Goal: Information Seeking & Learning: Find specific fact

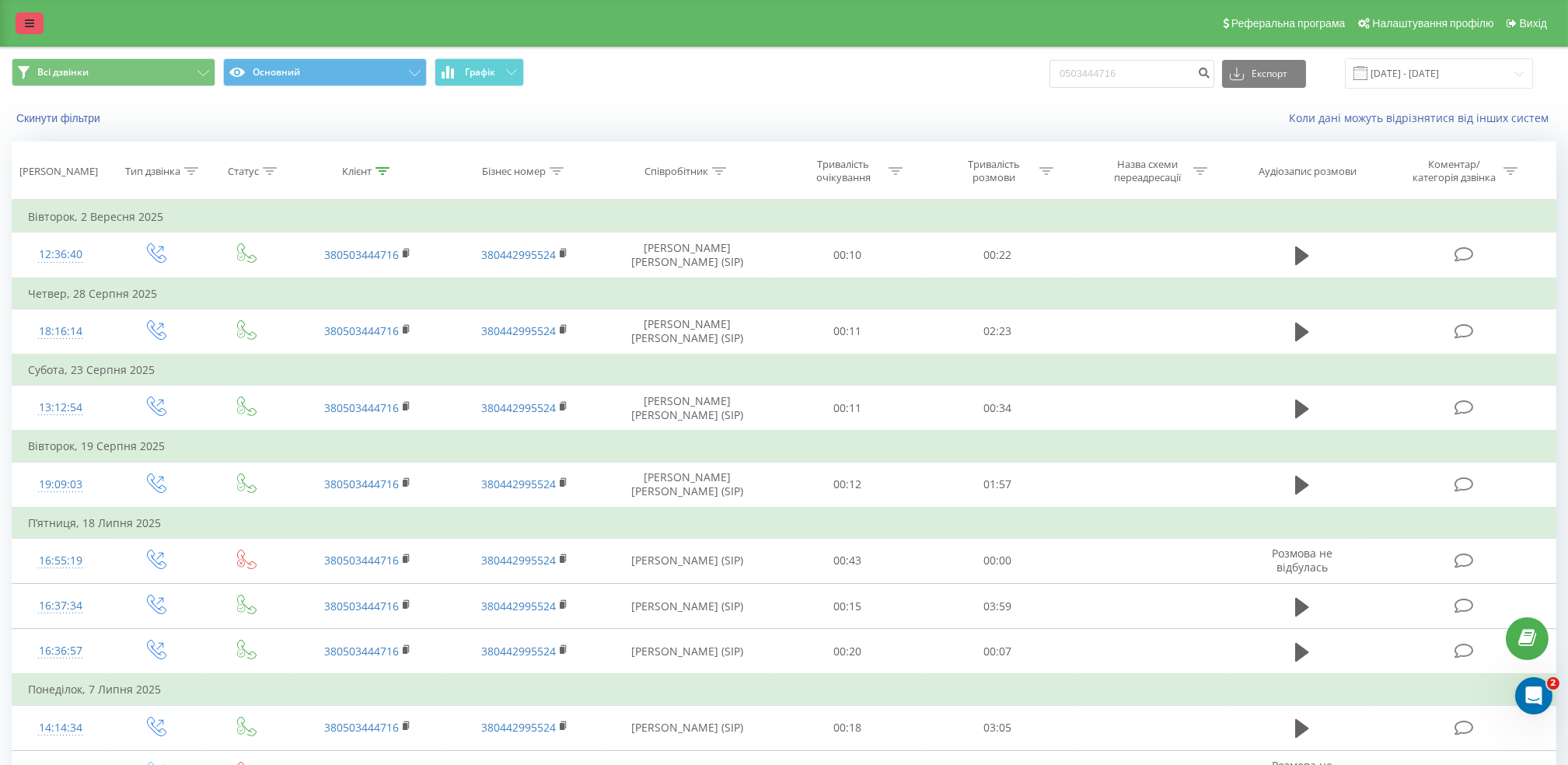
click at [22, 23] on link at bounding box center [29, 23] width 28 height 22
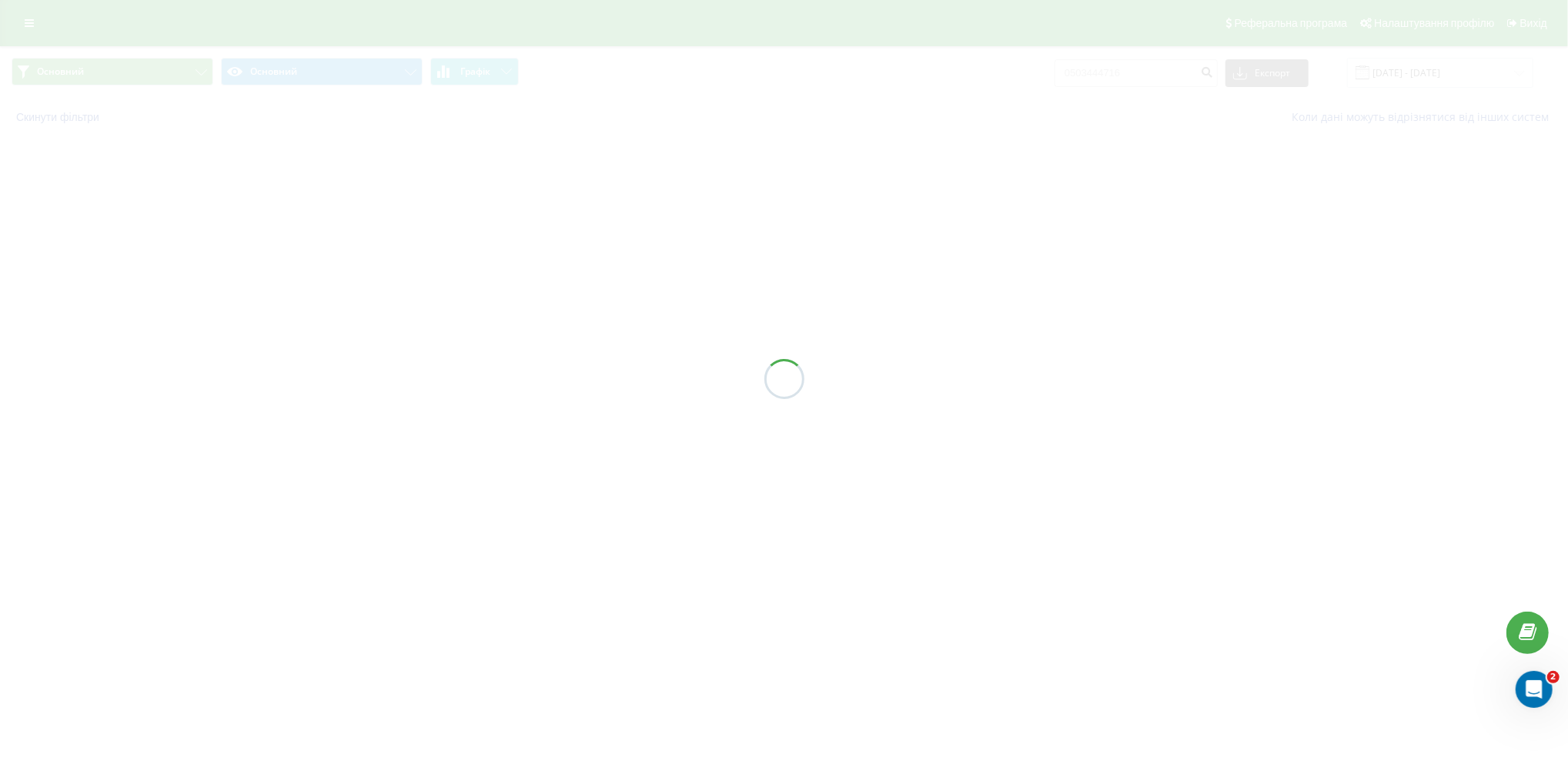
click at [18, 29] on div at bounding box center [784, 379] width 1568 height 758
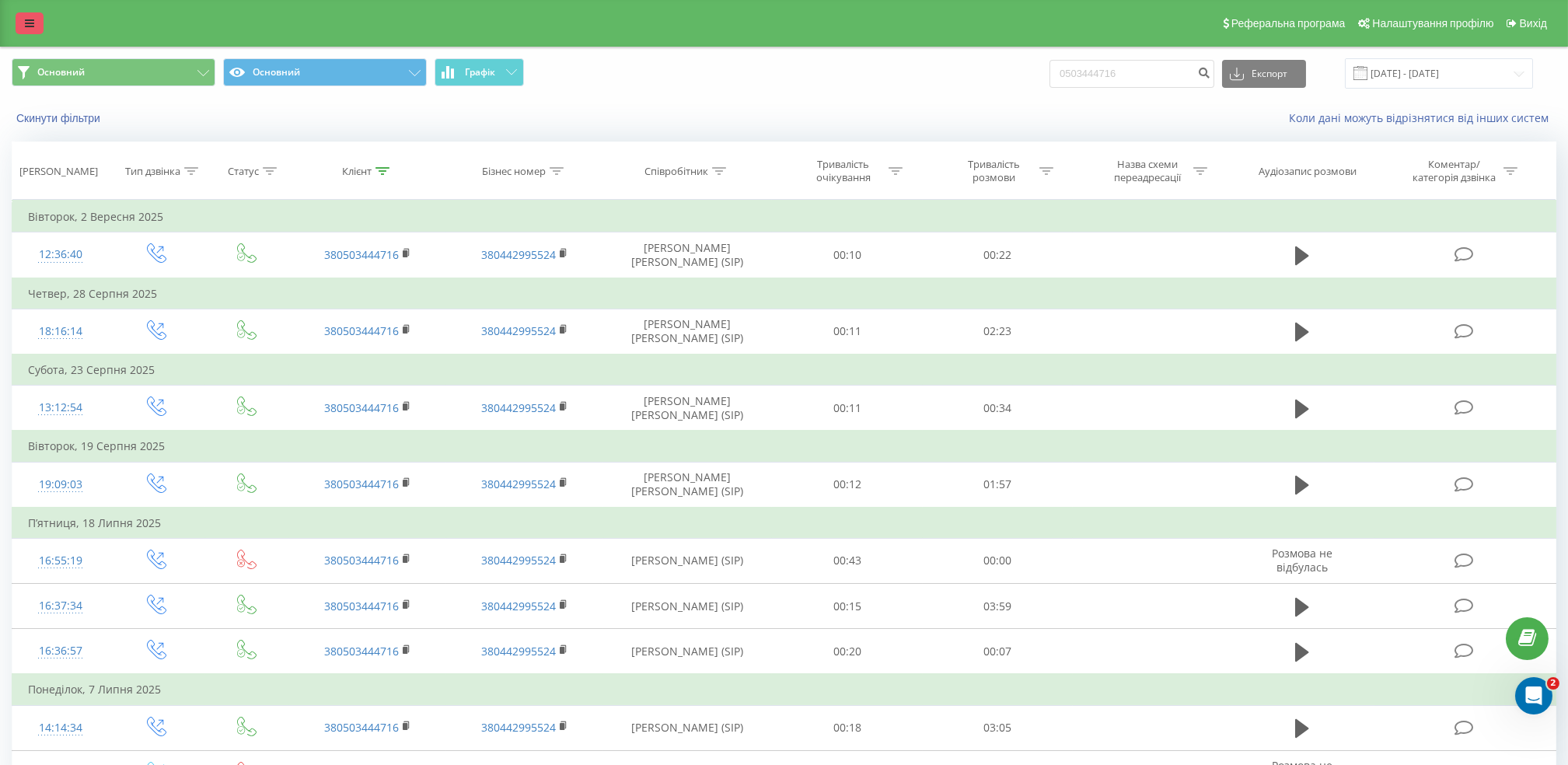
click at [39, 27] on link at bounding box center [29, 23] width 28 height 22
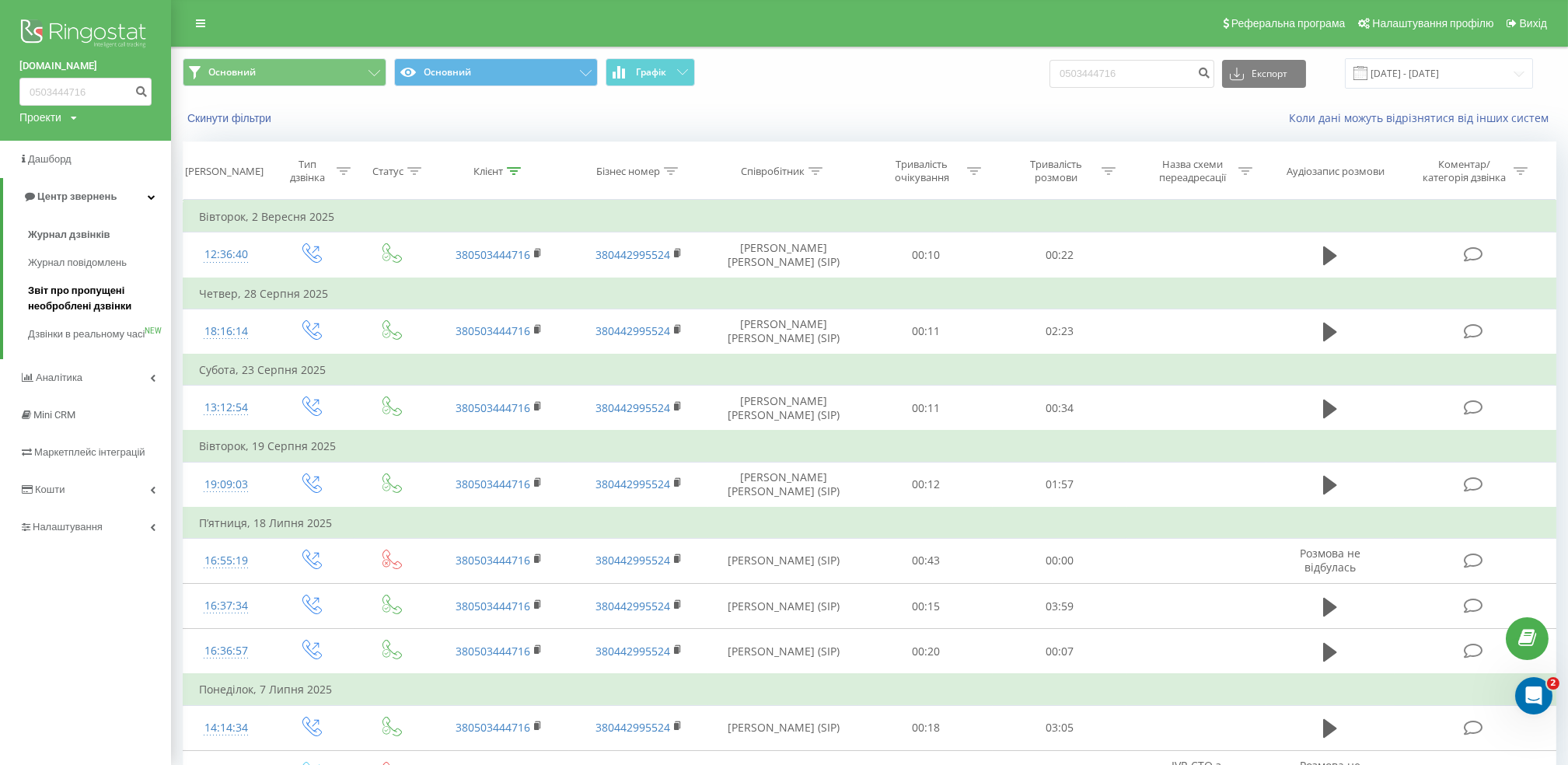
click at [112, 299] on span "Звіт про пропущені необроблені дзвінки" at bounding box center [96, 299] width 135 height 31
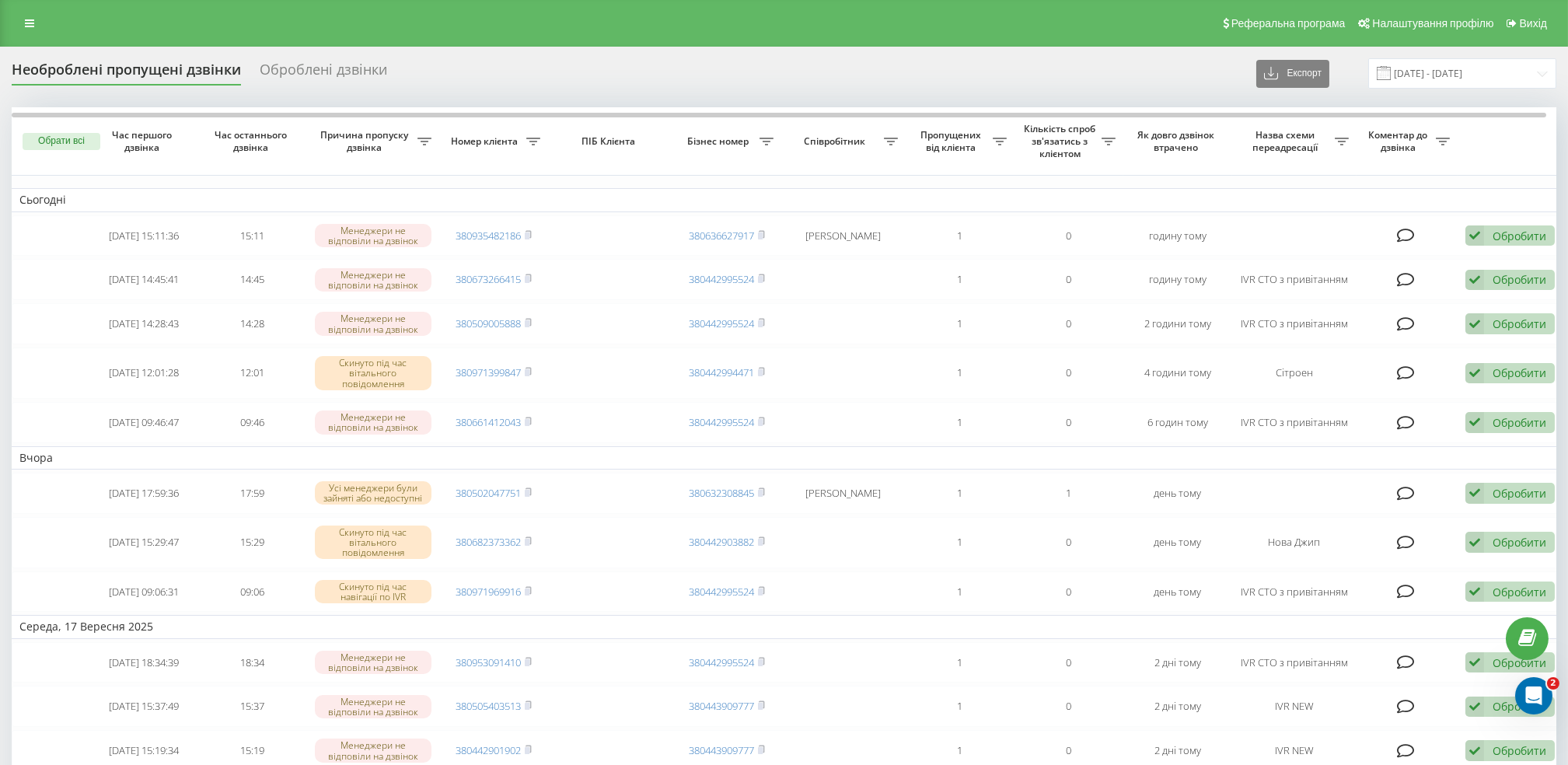
click at [916, 65] on div "Необроблені пропущені дзвінки Оброблені дзвінки Експорт .csv .xlsx [DATE] - [DA…" at bounding box center [784, 73] width 1545 height 30
click at [32, 27] on icon at bounding box center [30, 23] width 10 height 11
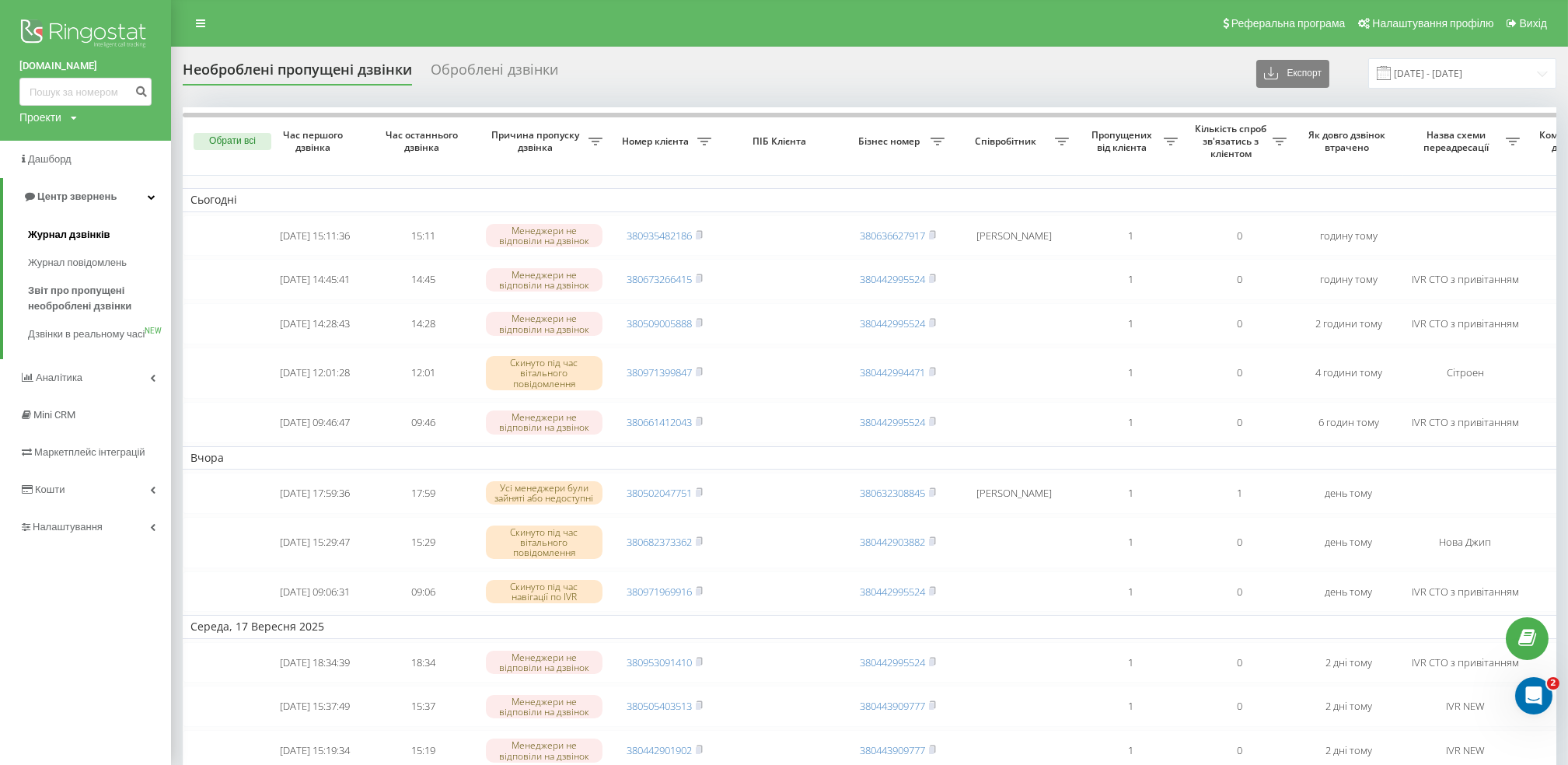
click at [72, 240] on span "Журнал дзвінків" at bounding box center [70, 234] width 83 height 15
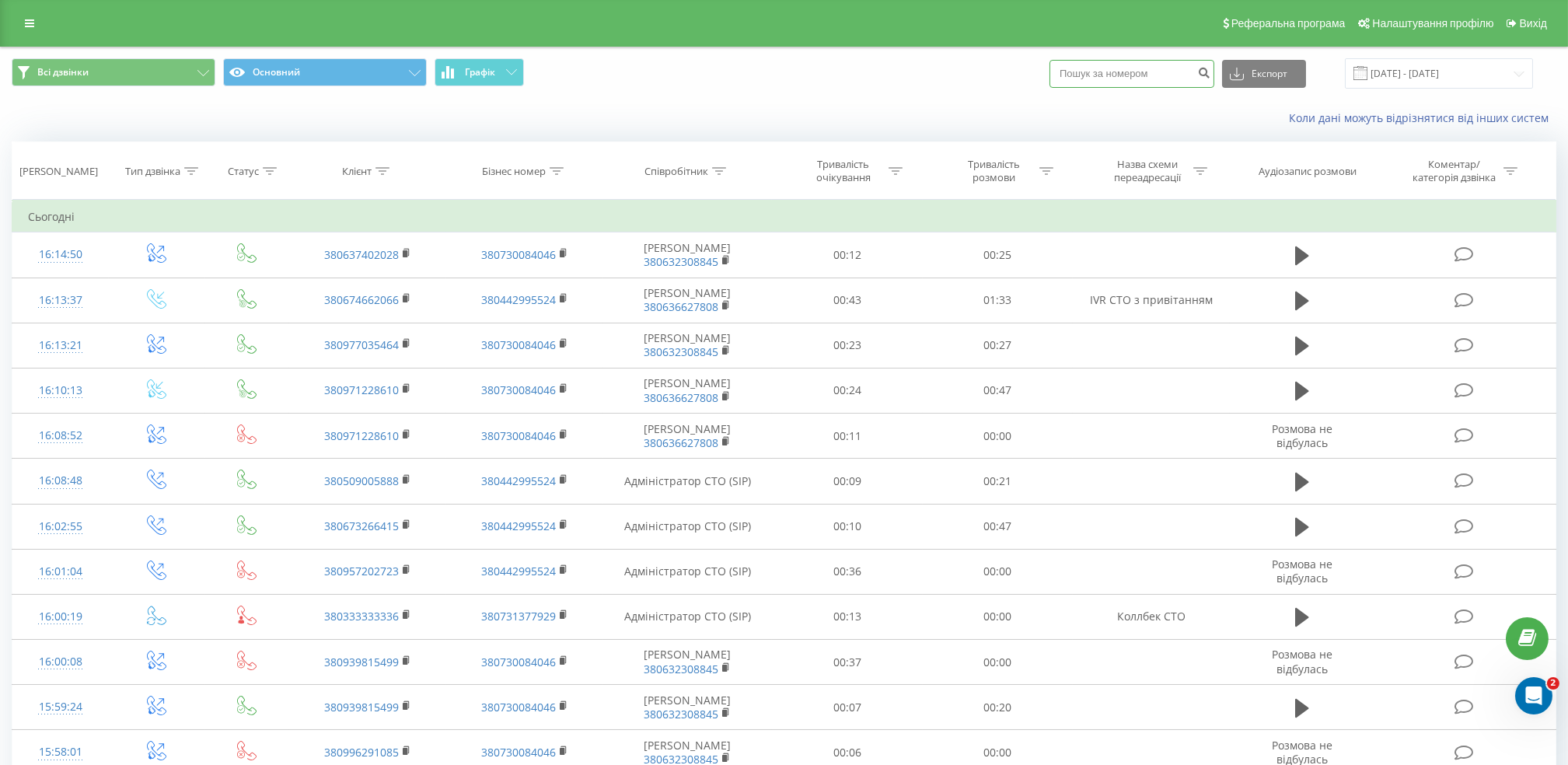
click at [1105, 74] on input at bounding box center [1132, 74] width 165 height 28
paste input "+380984823203"
click at [1091, 73] on input "+380984823203" at bounding box center [1132, 74] width 165 height 28
type input "0984823203"
click at [1211, 79] on button "submit" at bounding box center [1204, 74] width 21 height 28
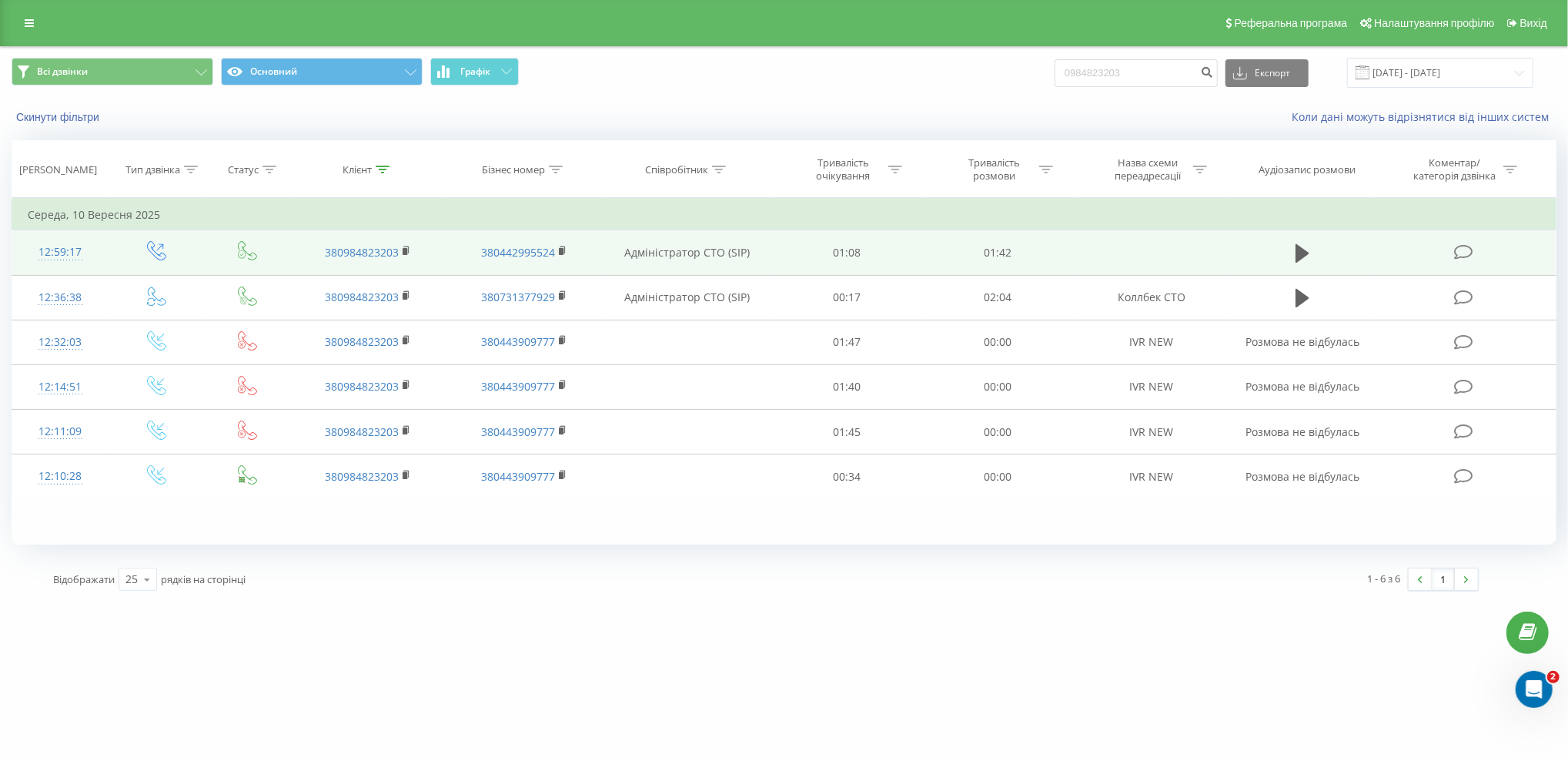
click at [1315, 249] on td at bounding box center [1303, 253] width 145 height 45
click at [1300, 261] on icon at bounding box center [1302, 253] width 14 height 22
